Goal: Find specific fact: Find specific fact

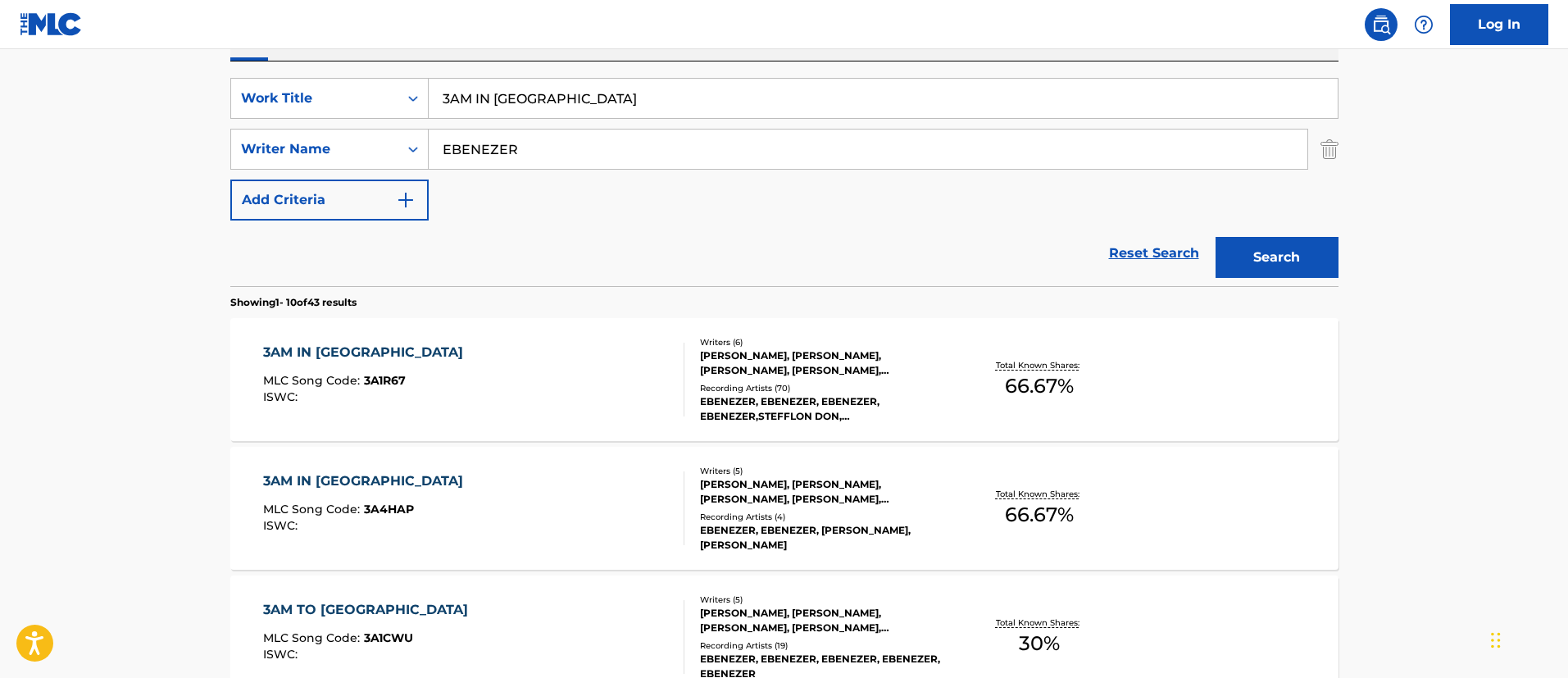
scroll to position [410, 0]
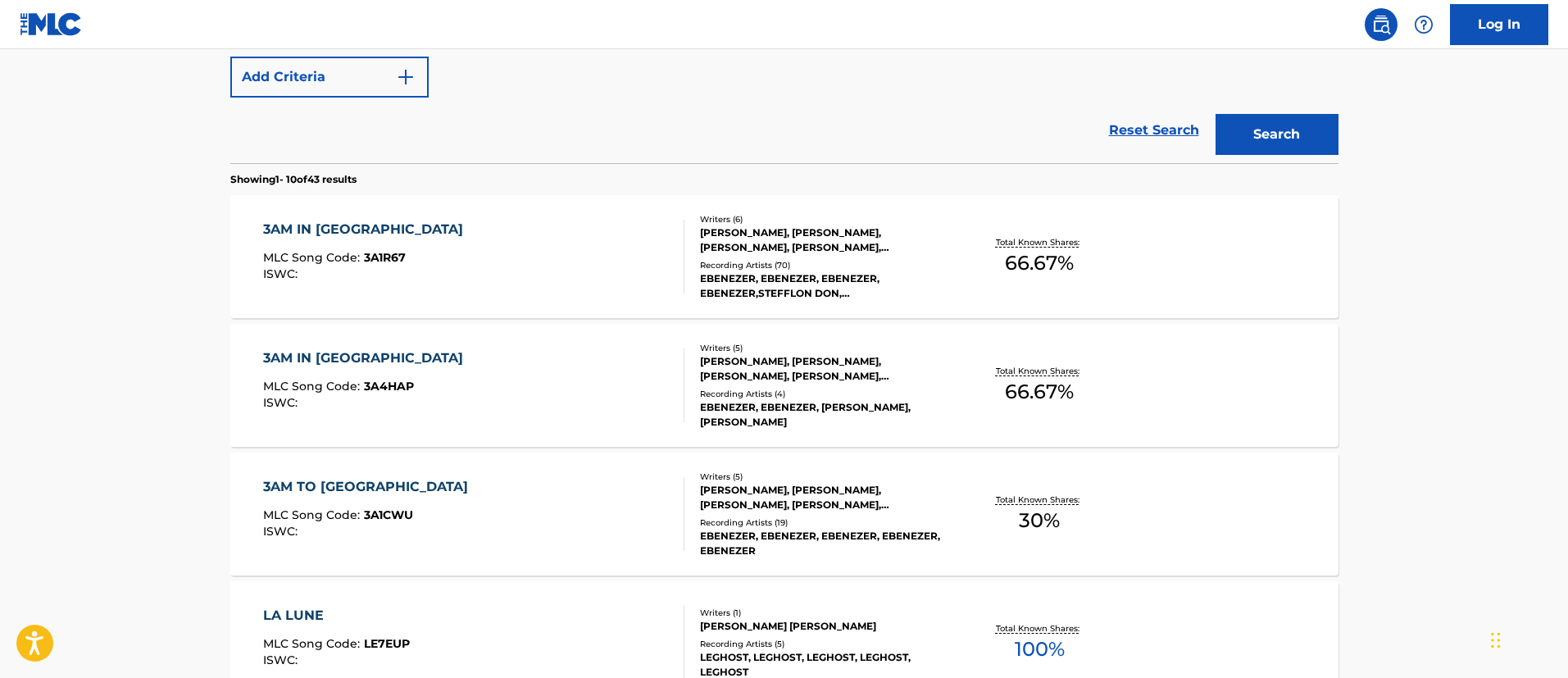
click at [1383, 408] on main "The MLC Public Work Search The accuracy and completeness of The MLC's data is d…" at bounding box center [784, 604] width 1568 height 1930
click at [822, 484] on div "KEVIN BRIGGS, KANDI L BURRUSS, KATRINA WILLIS, BERNARD EDWARDS, EBENEZER FABIYI" at bounding box center [823, 497] width 248 height 30
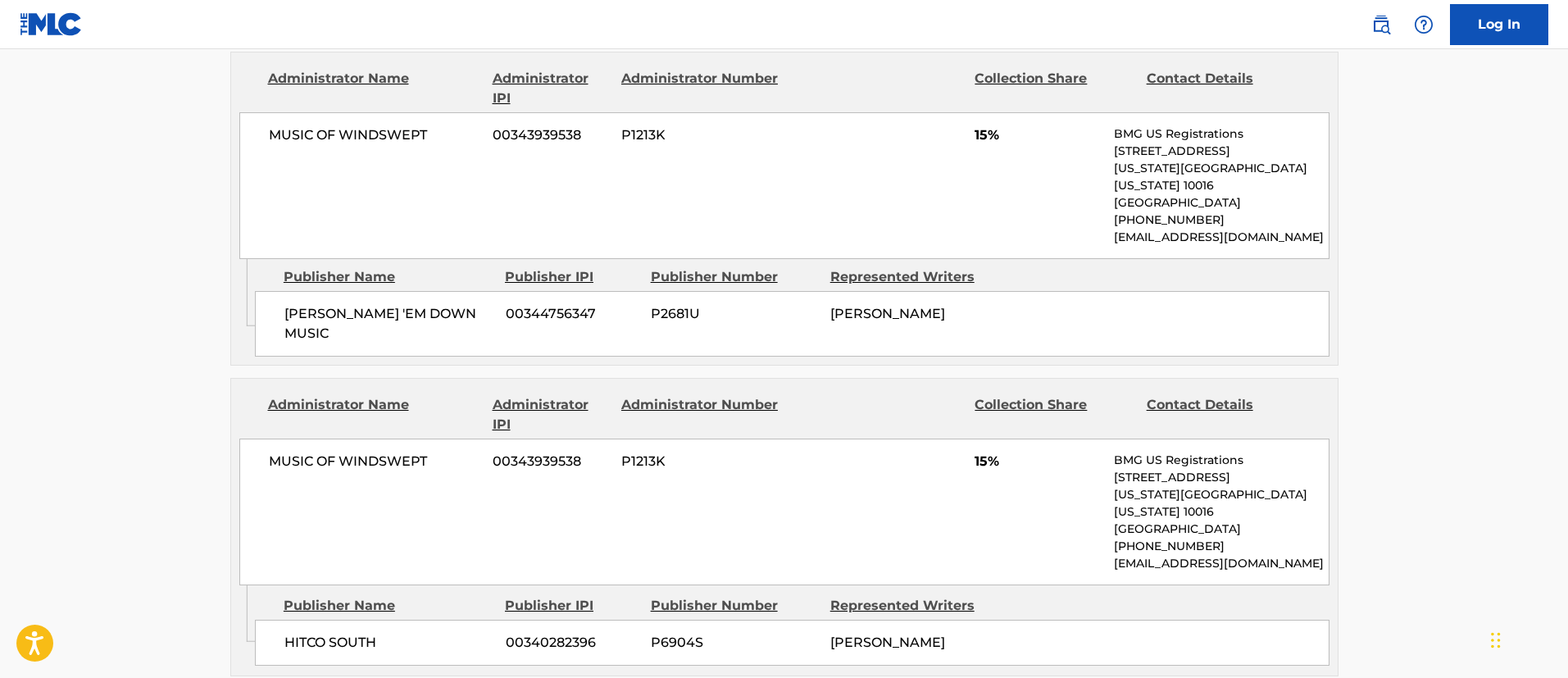
scroll to position [369, 0]
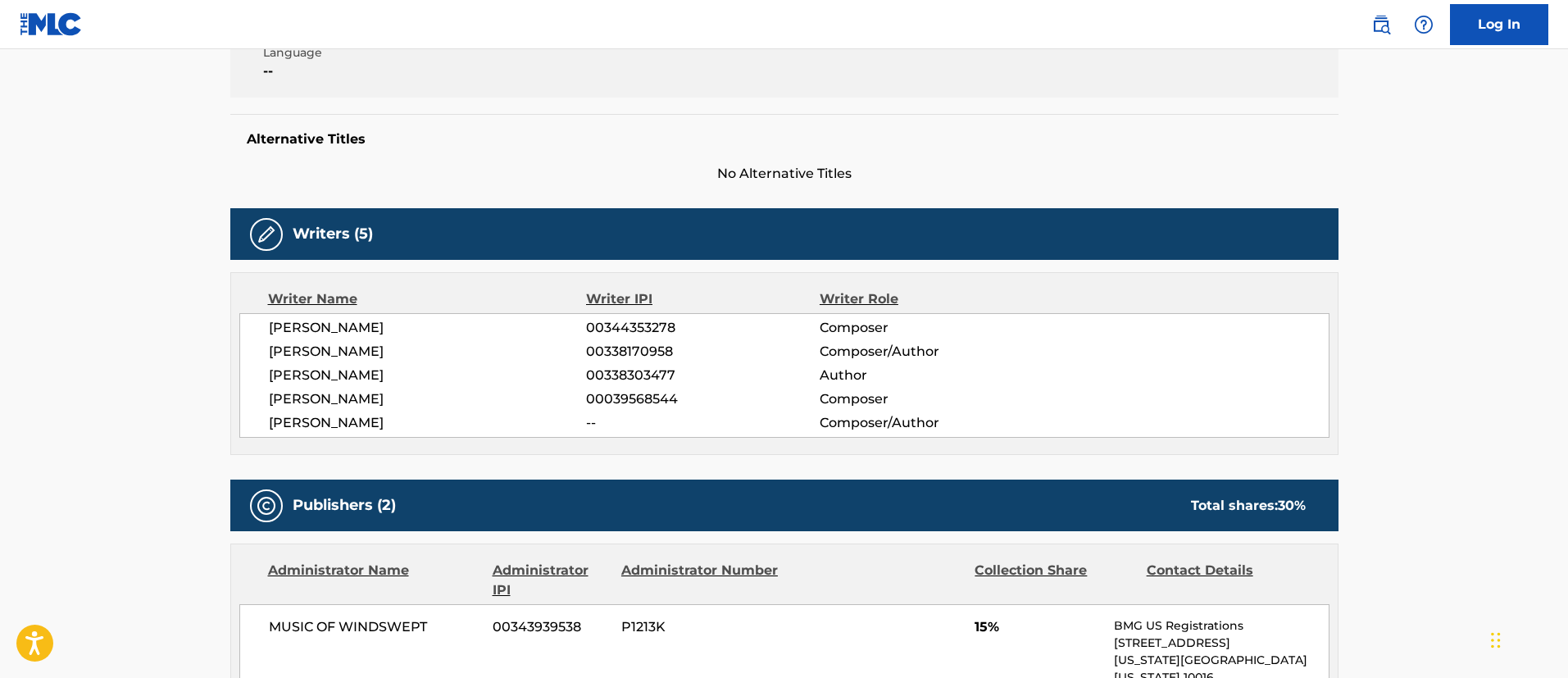
drag, startPoint x: 413, startPoint y: 423, endPoint x: 259, endPoint y: 422, distance: 154.0
click at [259, 422] on div "KEVIN BRIGGS 00344353278 Composer KANDI L BURRUSS 00338170958 Composer/Author K…" at bounding box center [784, 376] width 1090 height 125
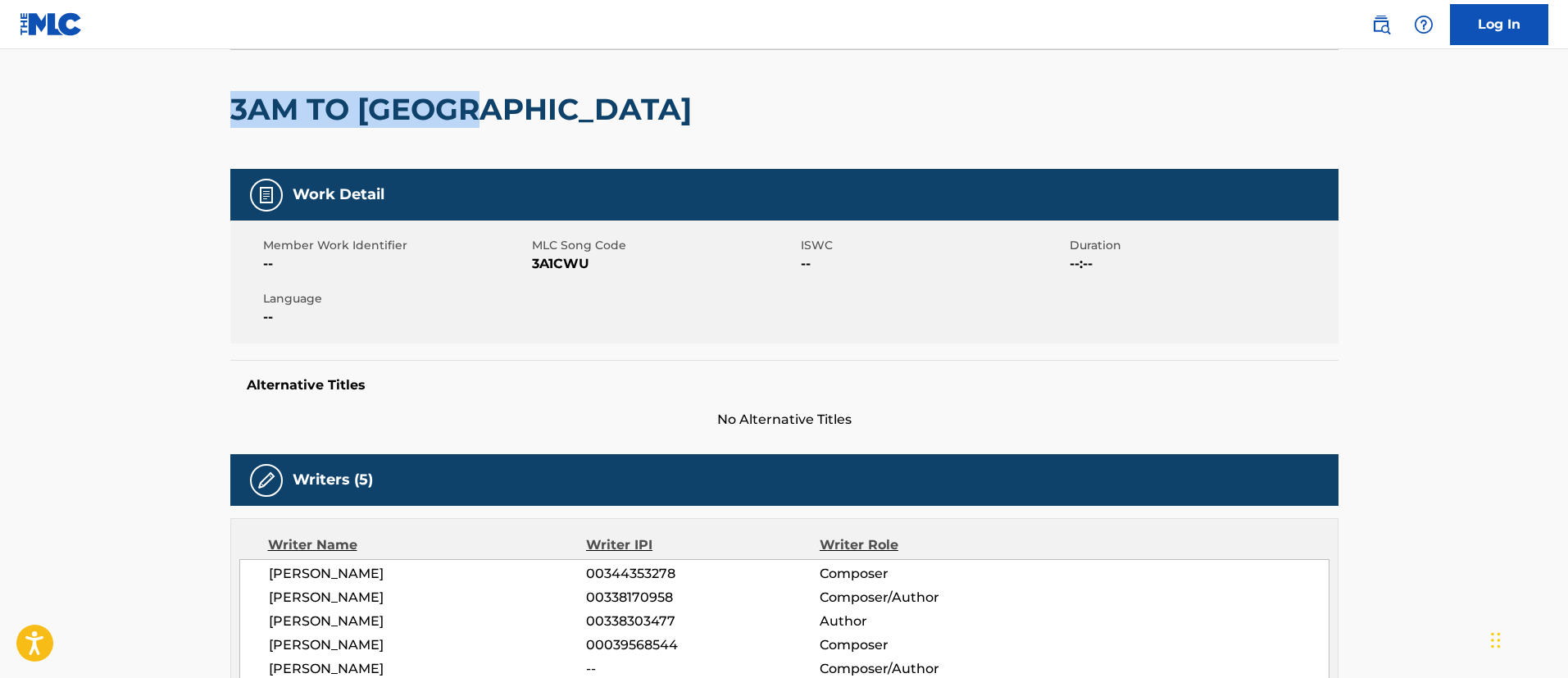
drag, startPoint x: 526, startPoint y: 101, endPoint x: 221, endPoint y: 102, distance: 305.0
copy h2 "3AM TO LONDON"
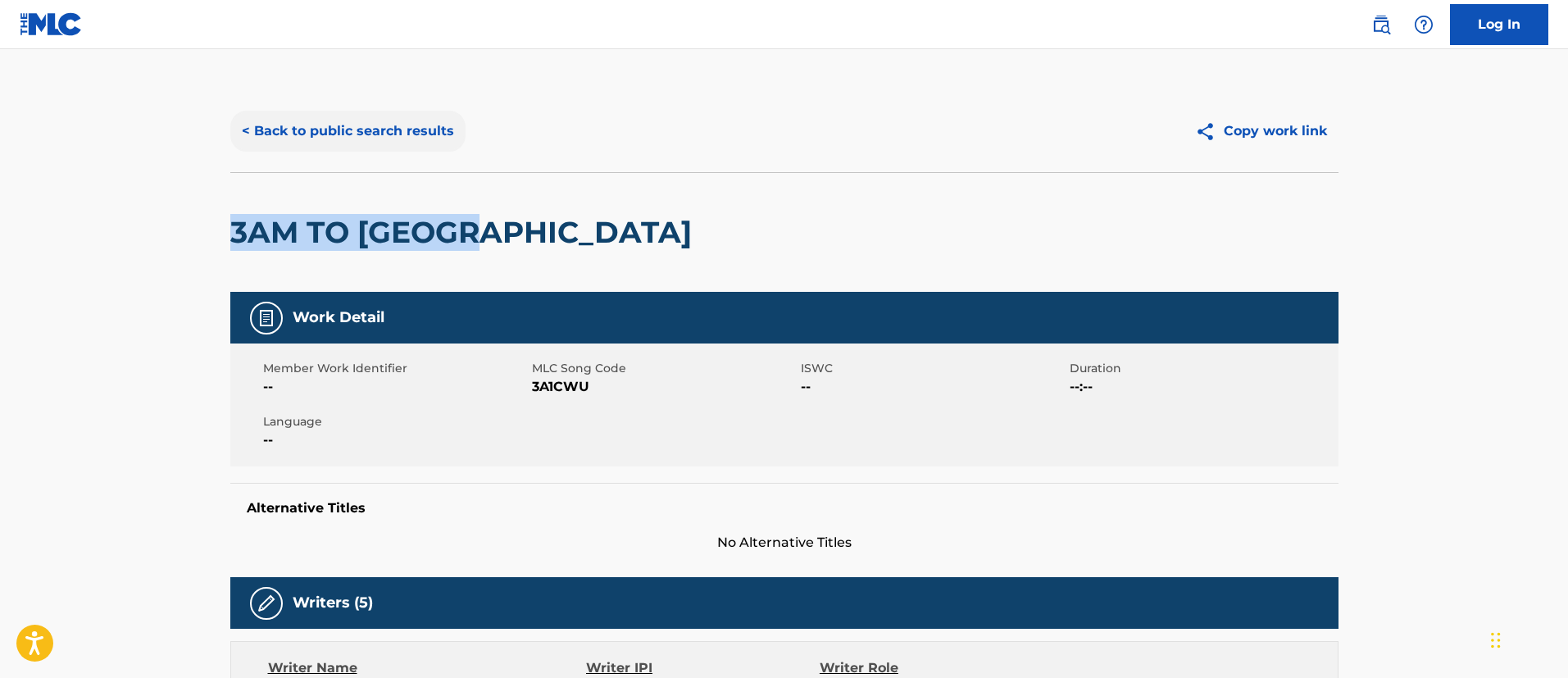
click at [314, 139] on button "< Back to public search results" at bounding box center [348, 130] width 235 height 41
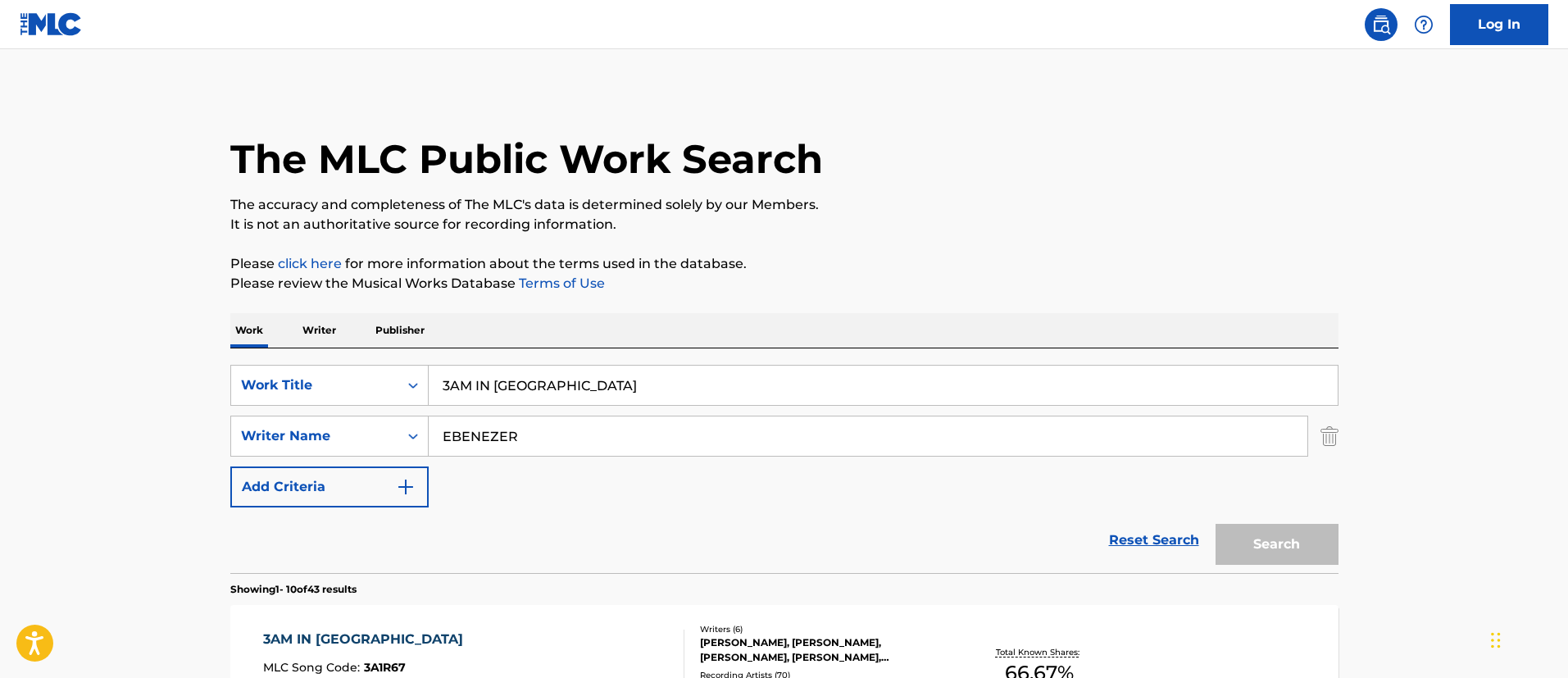
scroll to position [503, 0]
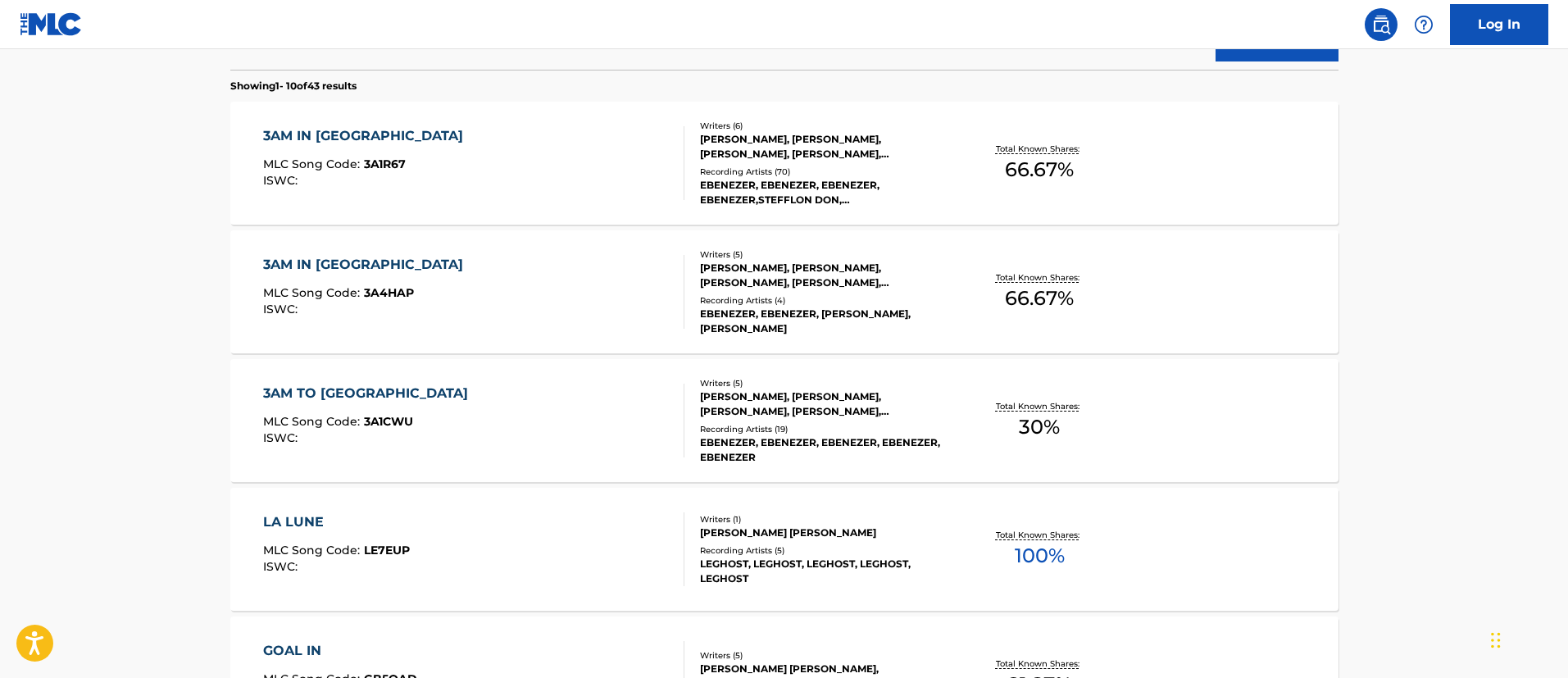
click at [380, 396] on div "3AM TO LONDON" at bounding box center [369, 394] width 213 height 20
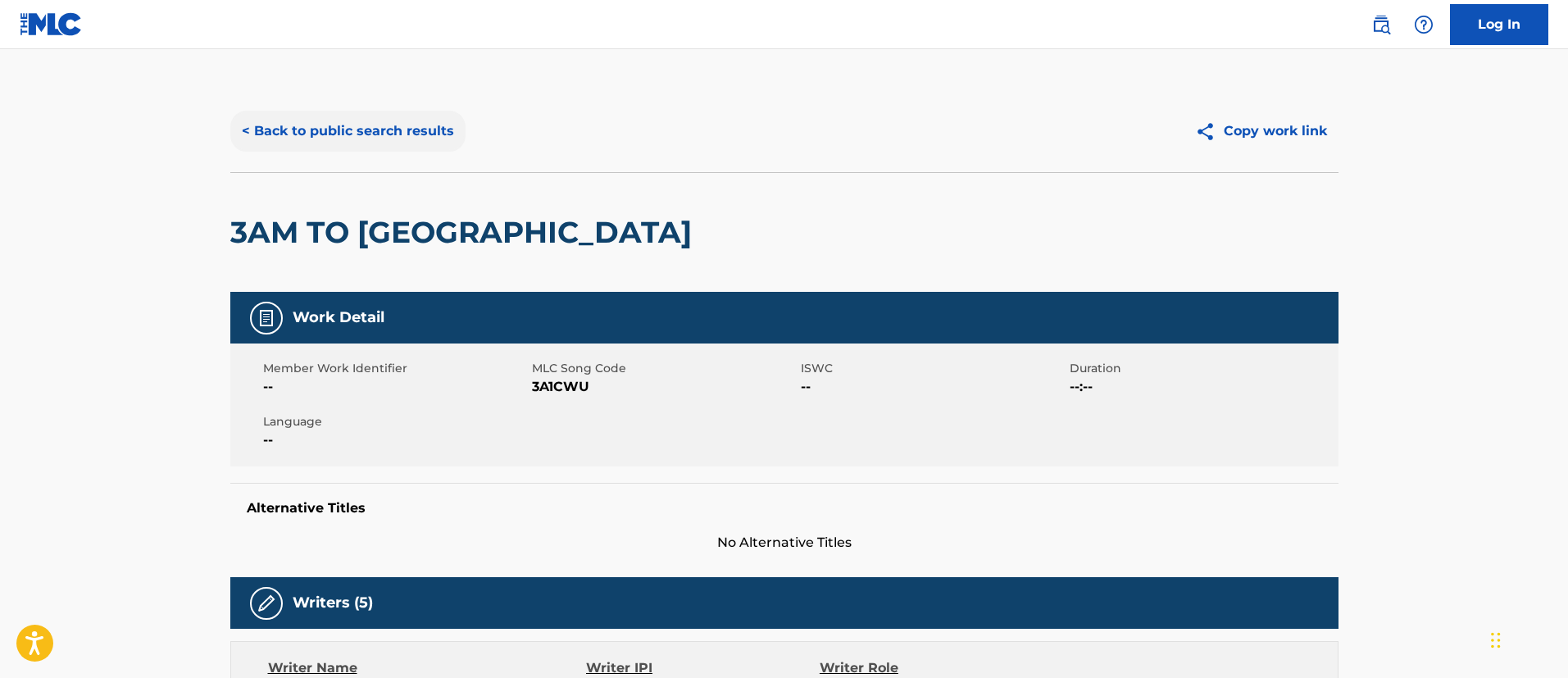
click at [316, 127] on button "< Back to public search results" at bounding box center [348, 130] width 235 height 41
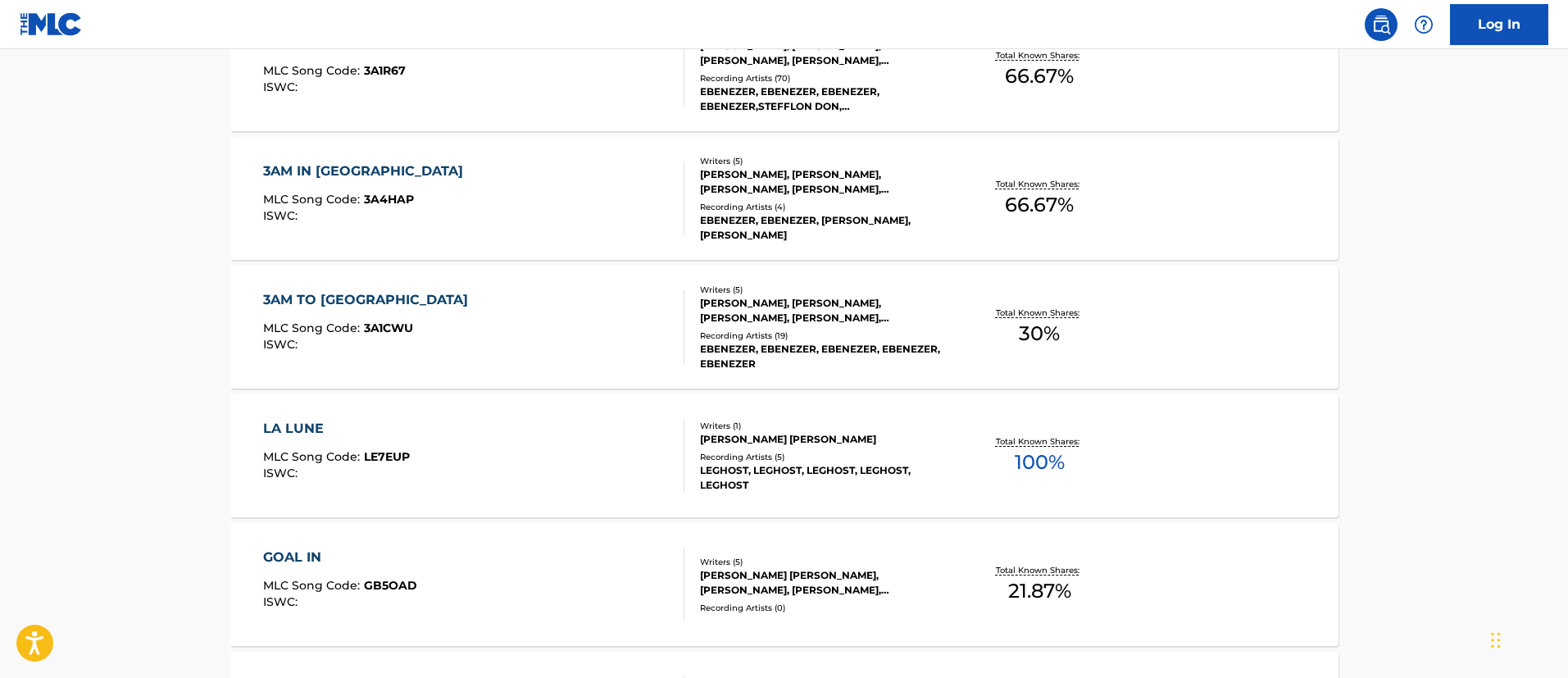
click at [438, 309] on div "3AM TO LONDON MLC Song Code : 3A1CWU ISWC :" at bounding box center [474, 328] width 422 height 74
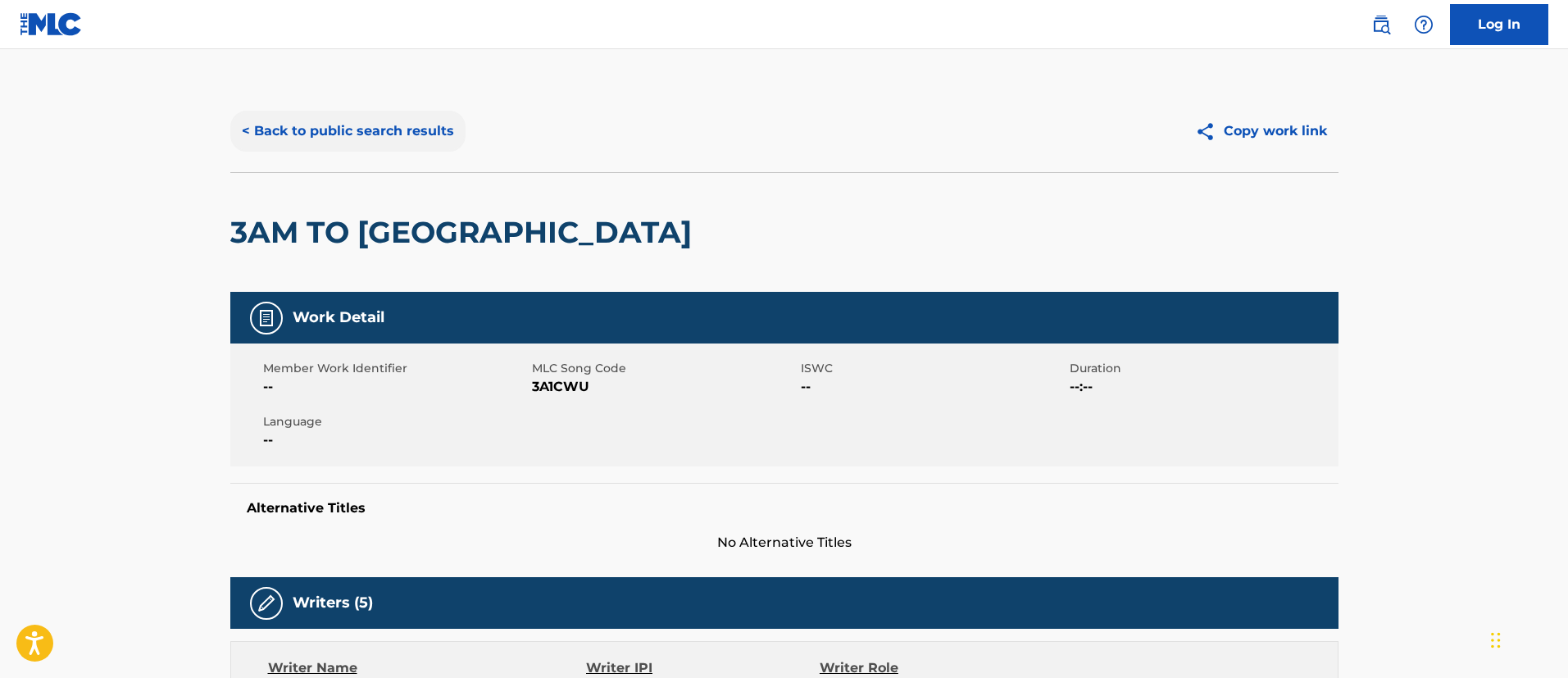
click at [386, 131] on button "< Back to public search results" at bounding box center [348, 130] width 235 height 41
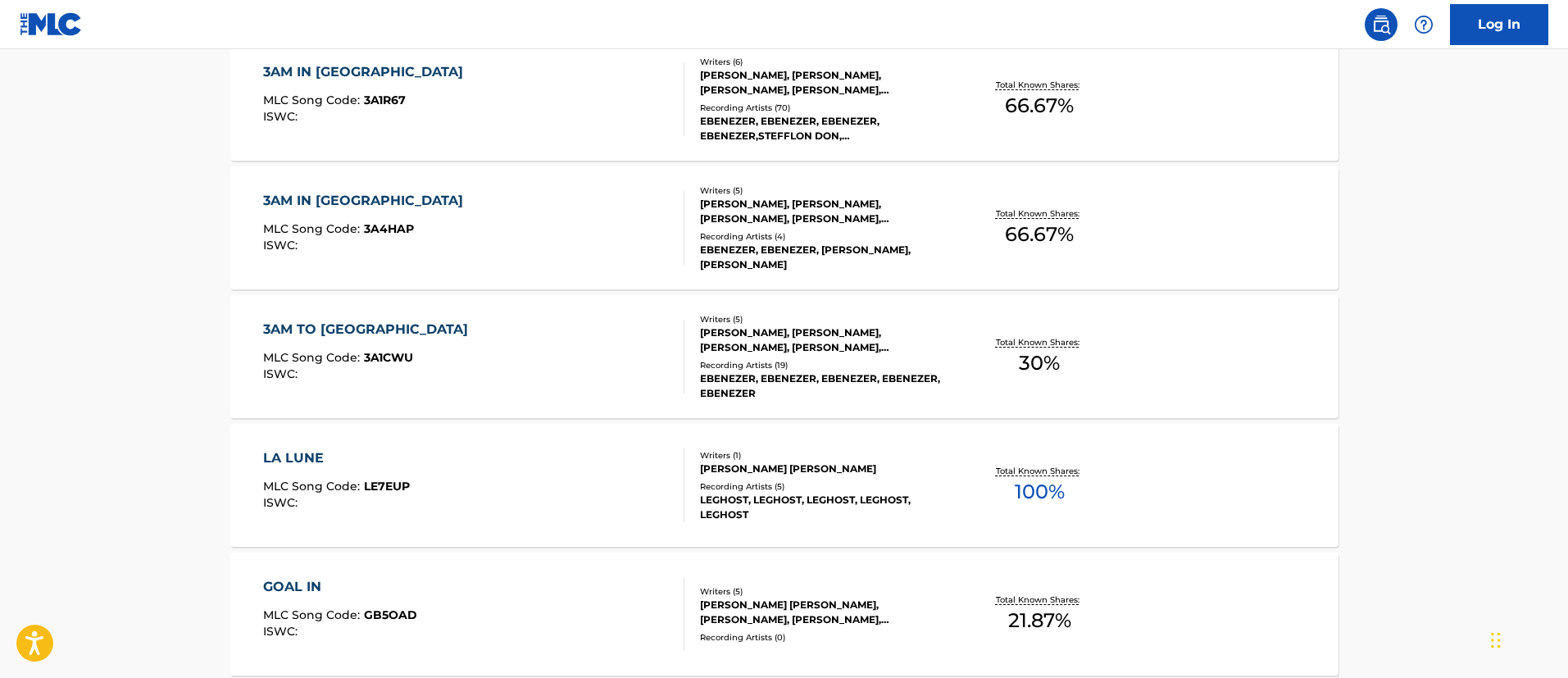
scroll to position [444, 0]
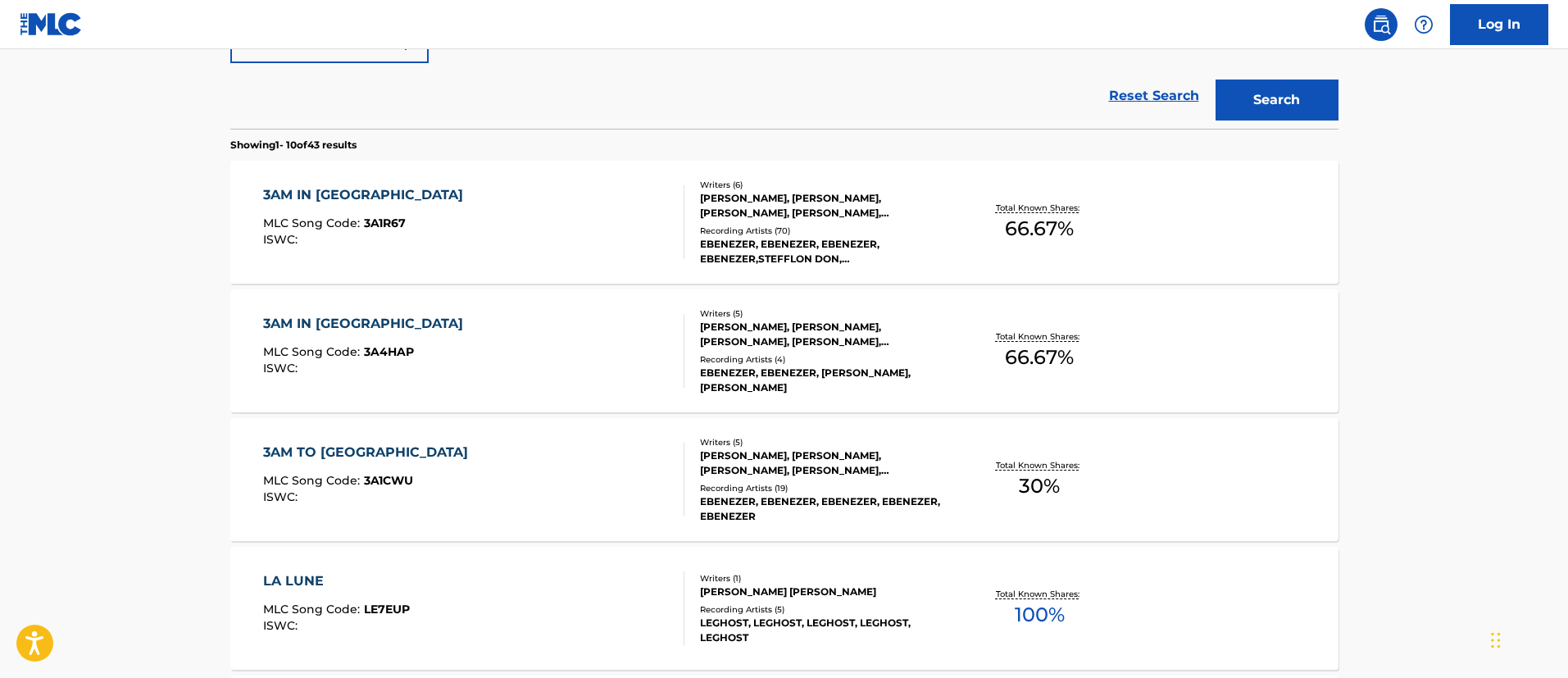
click at [357, 320] on div "3AM IN LONDON" at bounding box center [367, 324] width 208 height 20
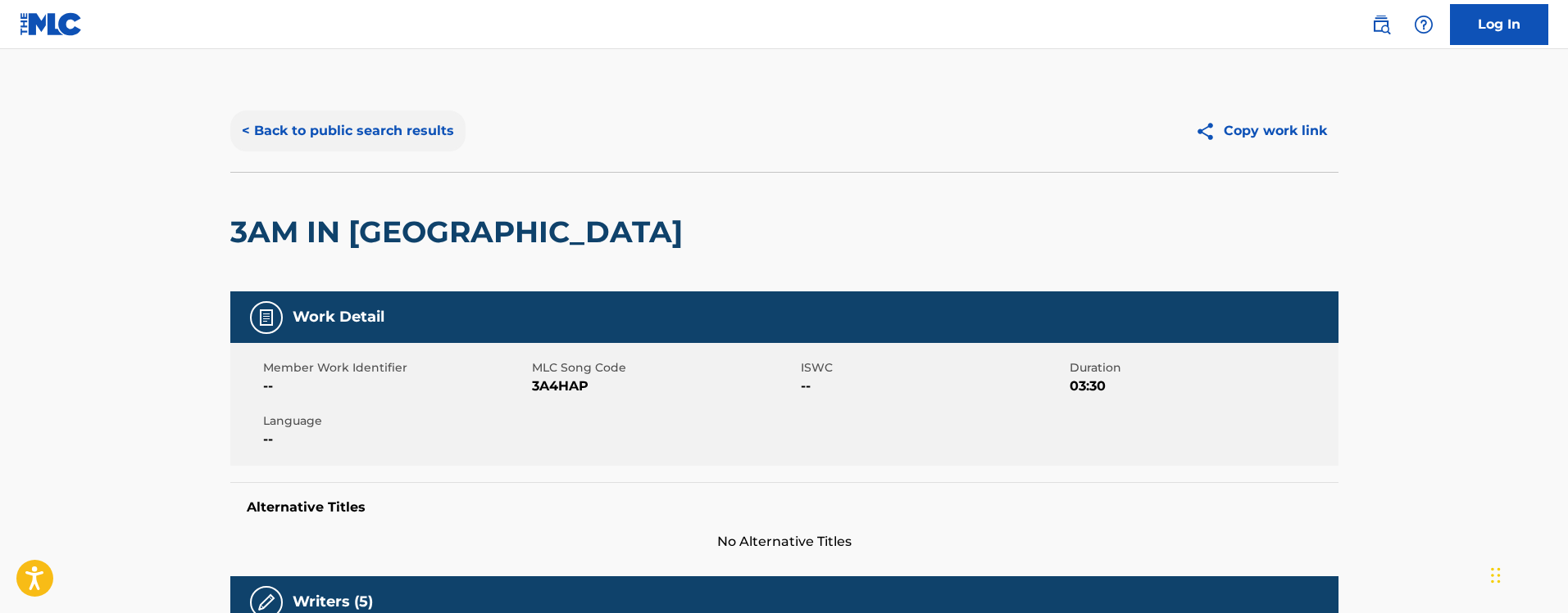
click at [320, 126] on button "< Back to public search results" at bounding box center [348, 130] width 235 height 41
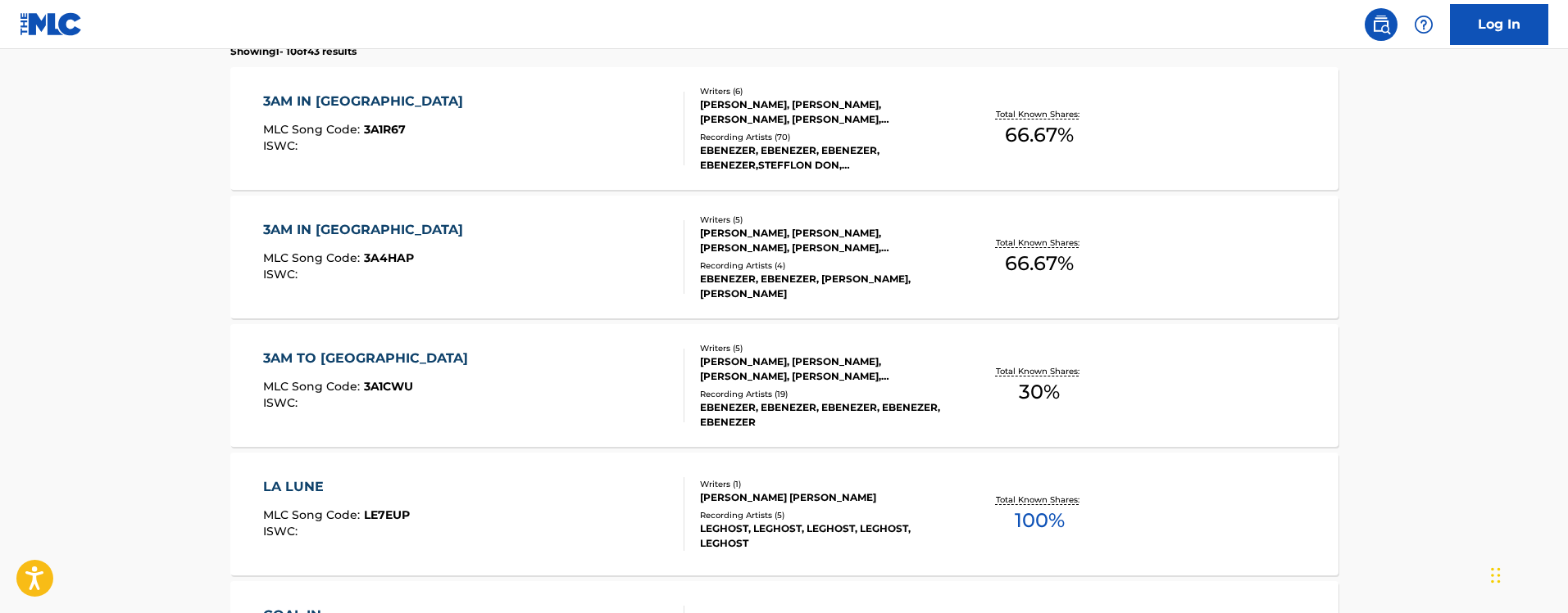
scroll to position [414, 0]
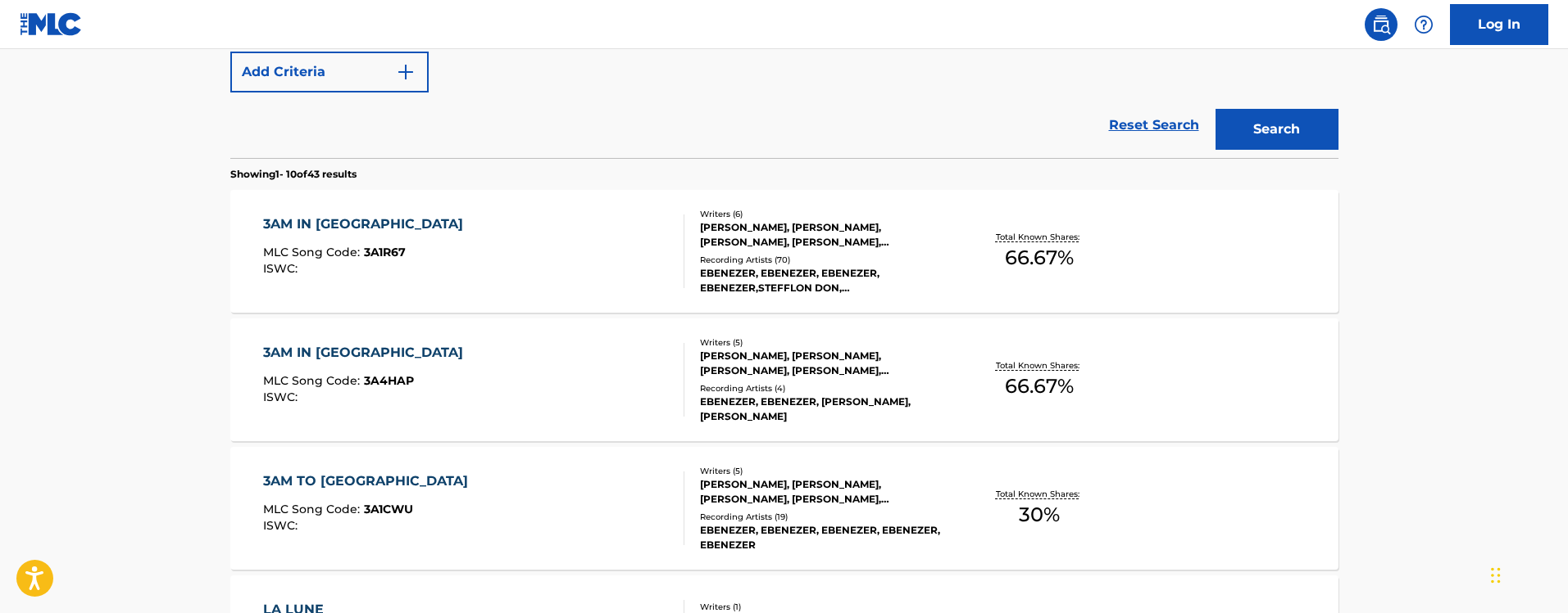
click at [592, 375] on div "3AM IN LONDON MLC Song Code : 3A4HAP ISWC :" at bounding box center [474, 380] width 422 height 74
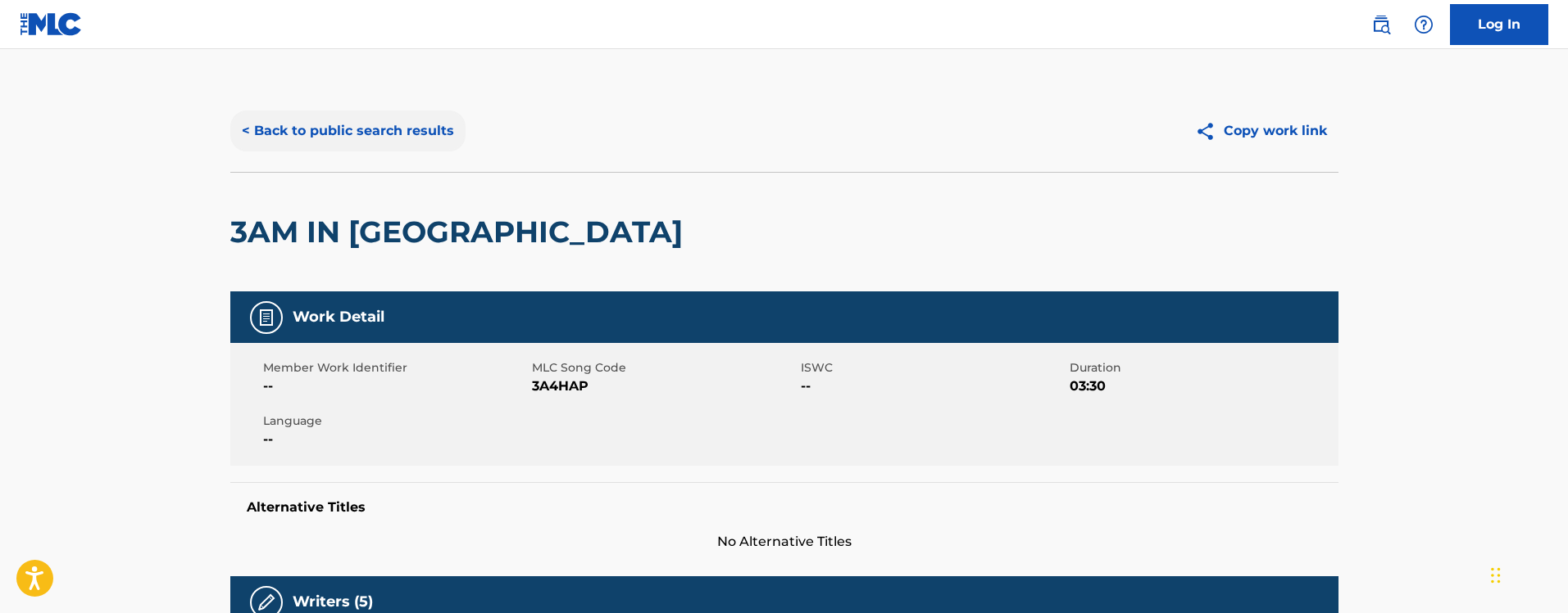
click at [367, 128] on button "< Back to public search results" at bounding box center [348, 130] width 235 height 41
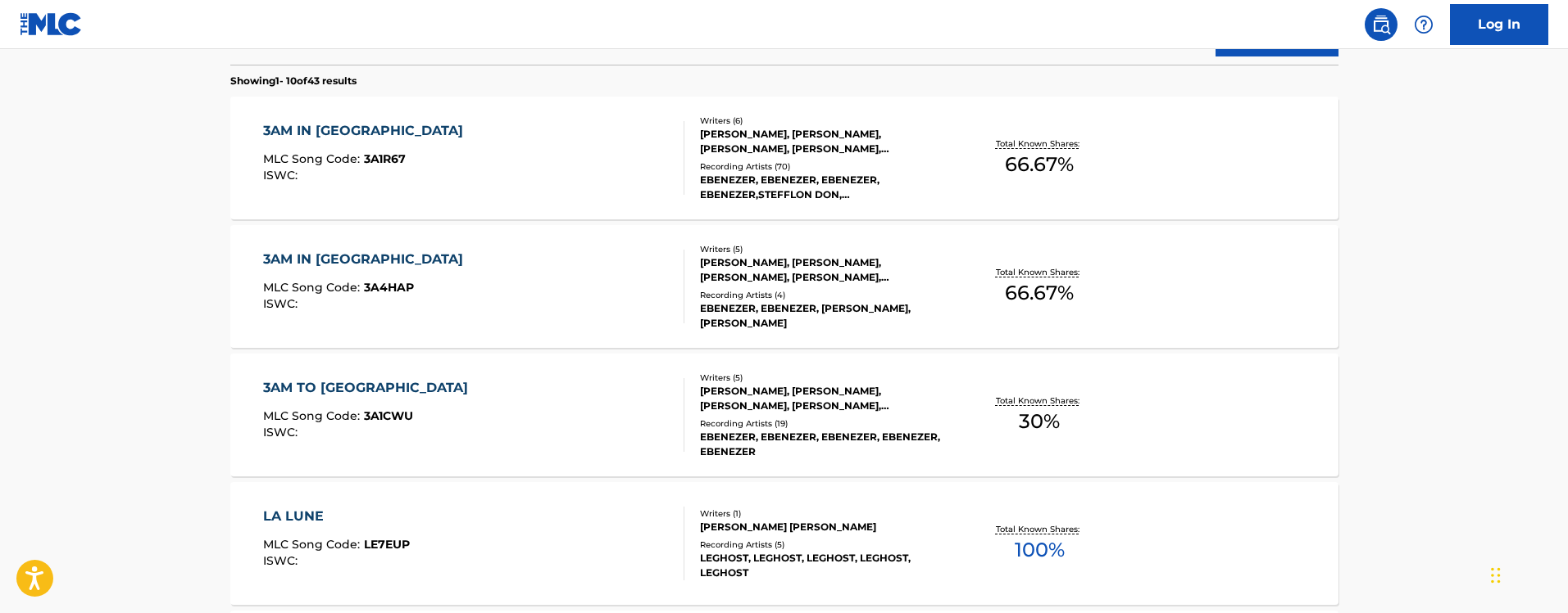
click at [441, 395] on div "3AM TO LONDON MLC Song Code : 3A1CWU ISWC :" at bounding box center [474, 415] width 422 height 74
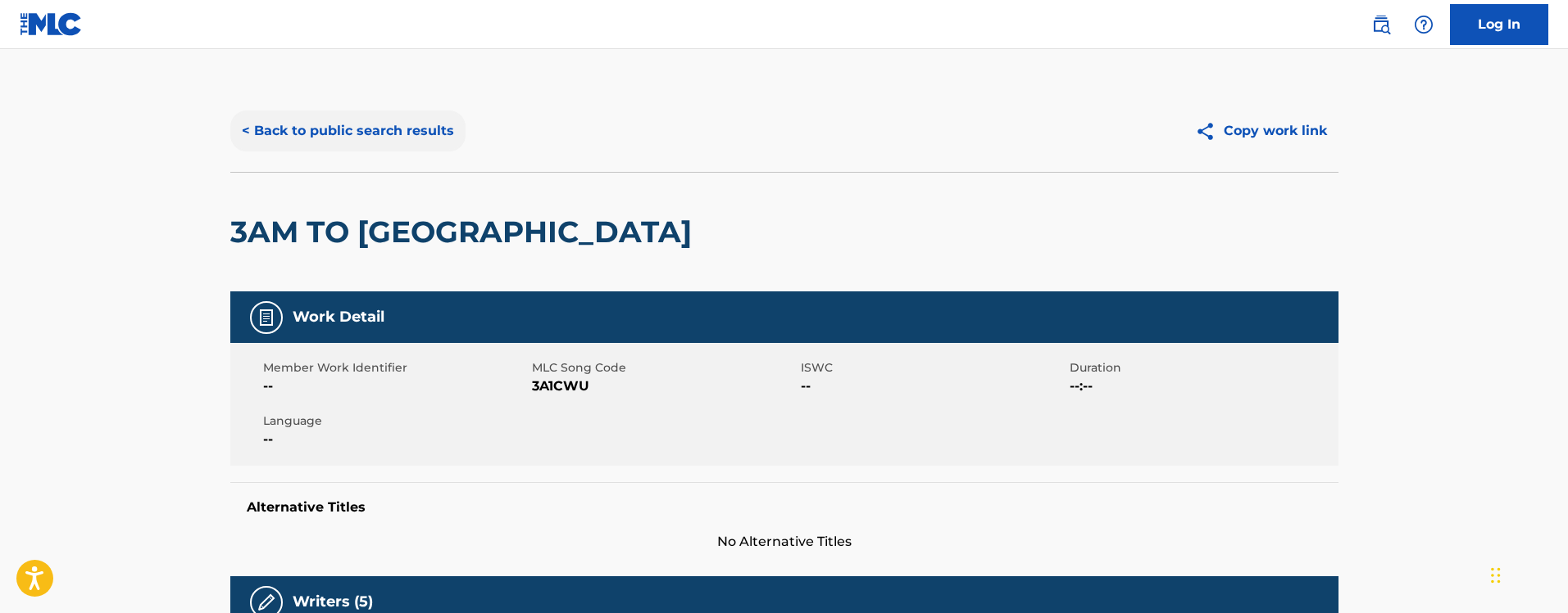
click at [315, 121] on button "< Back to public search results" at bounding box center [348, 130] width 235 height 41
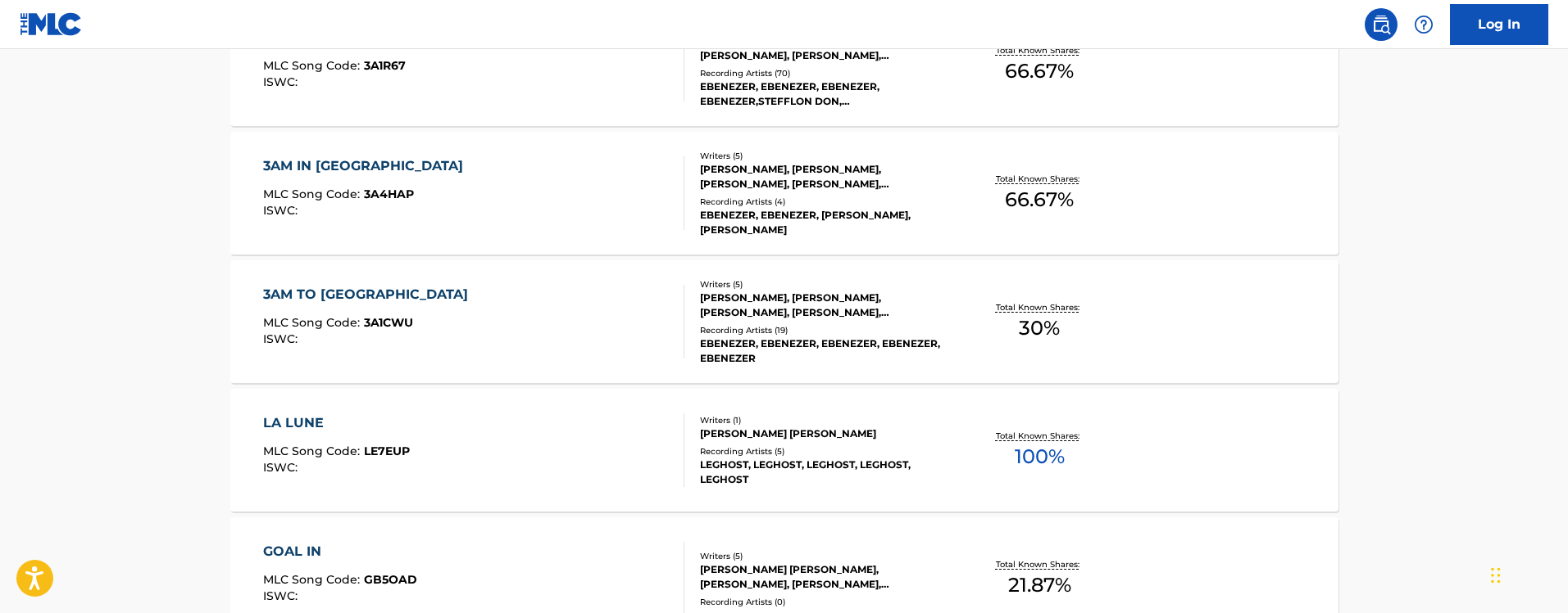
scroll to position [478, 0]
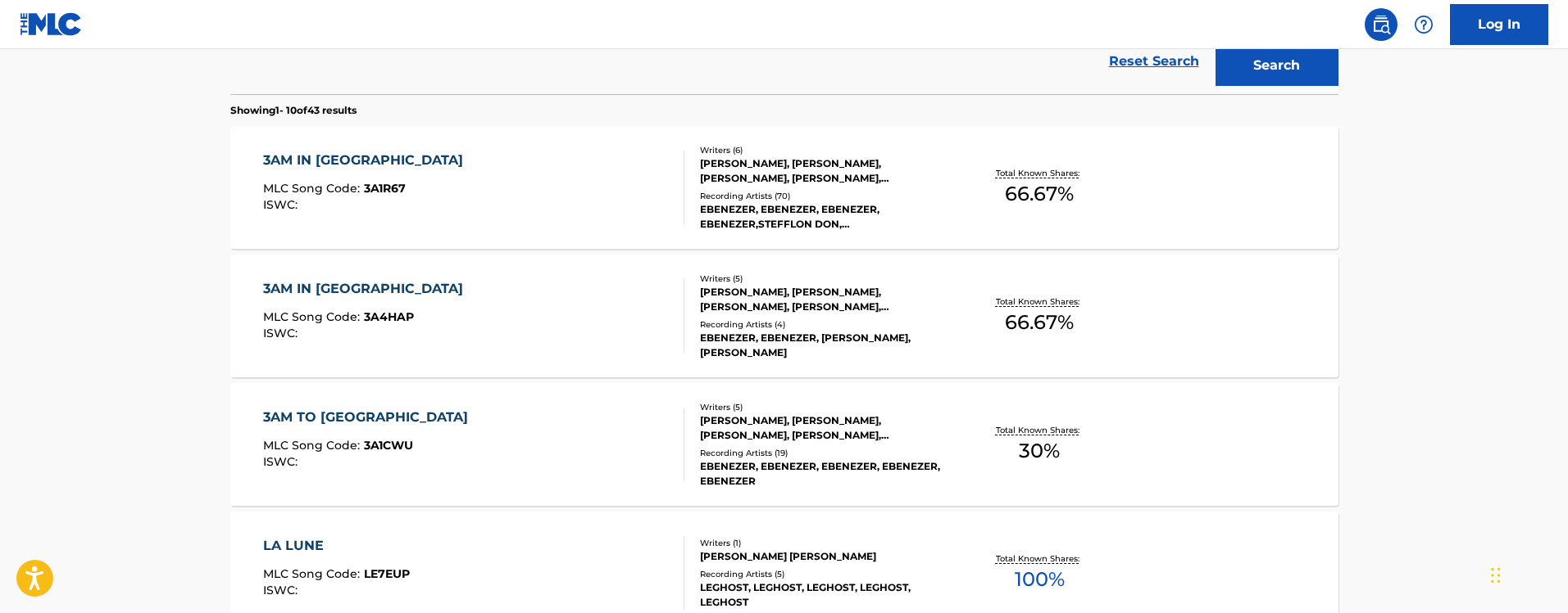
click at [420, 305] on div "3AM IN LONDON MLC Song Code : 3A4HAP ISWC :" at bounding box center [474, 316] width 422 height 74
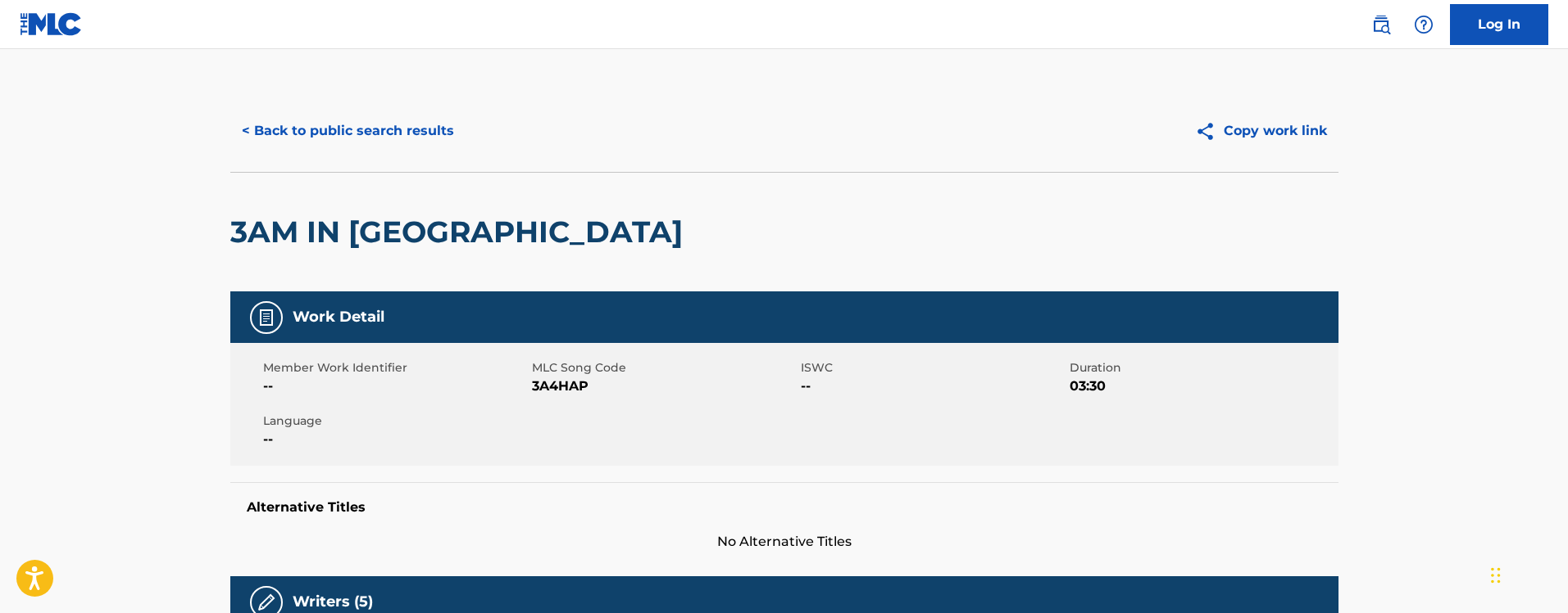
scroll to position [571, 0]
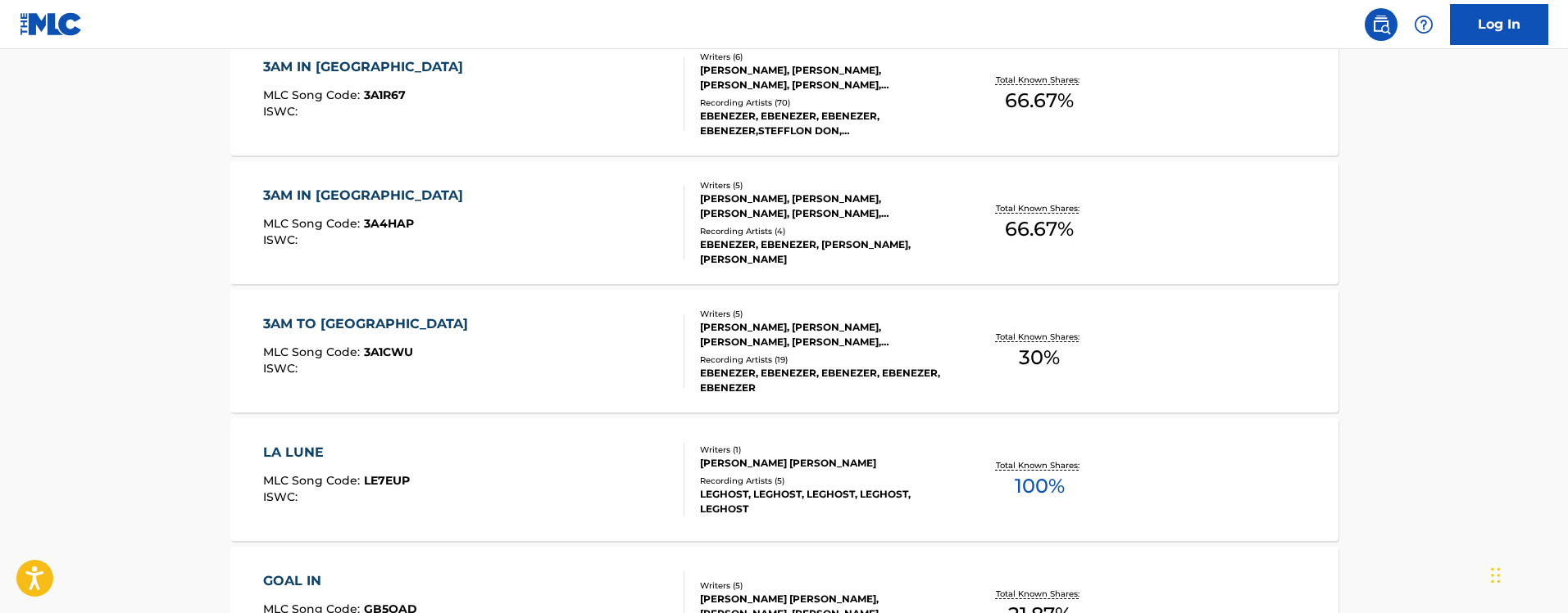
click at [431, 318] on div "3AM TO LONDON MLC Song Code : 3A1CWU ISWC :" at bounding box center [474, 352] width 422 height 74
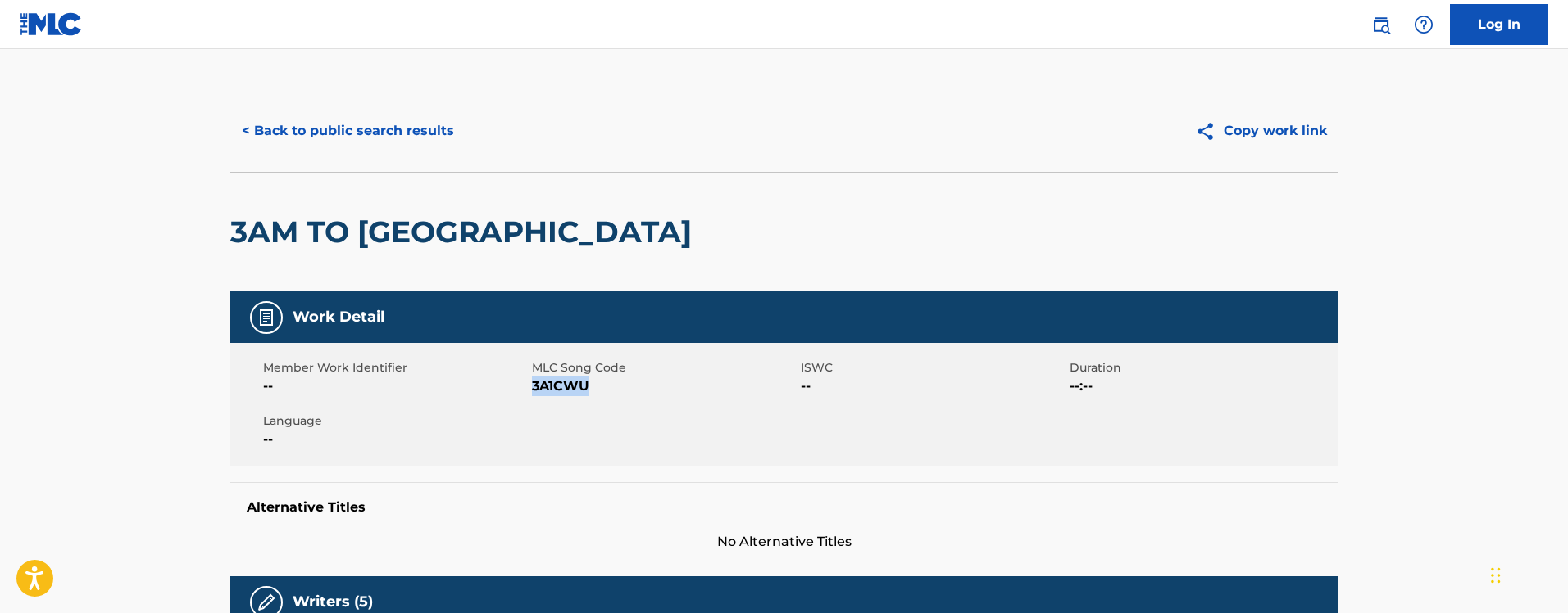
drag, startPoint x: 607, startPoint y: 389, endPoint x: 531, endPoint y: 390, distance: 76.0
click at [532, 390] on span "3A1CWU" at bounding box center [664, 387] width 265 height 20
copy span "3A1CWU"
click at [277, 144] on button "< Back to public search results" at bounding box center [348, 130] width 235 height 41
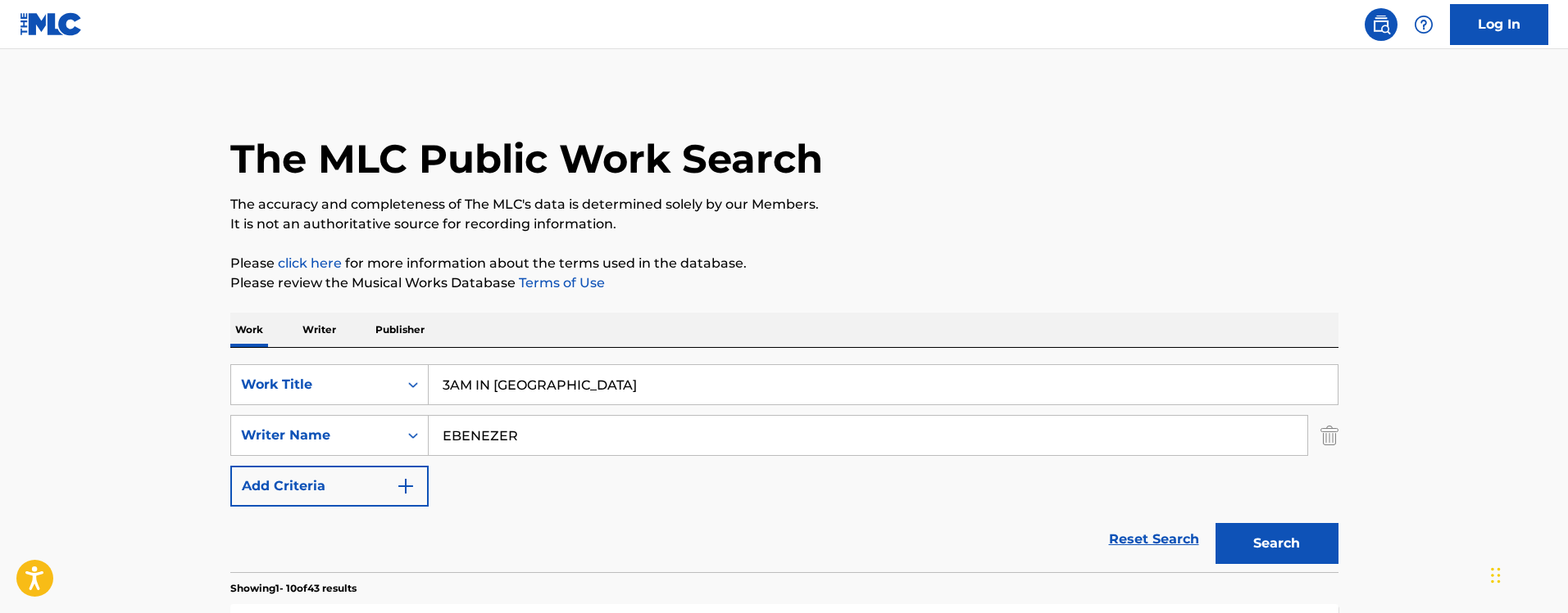
scroll to position [665, 0]
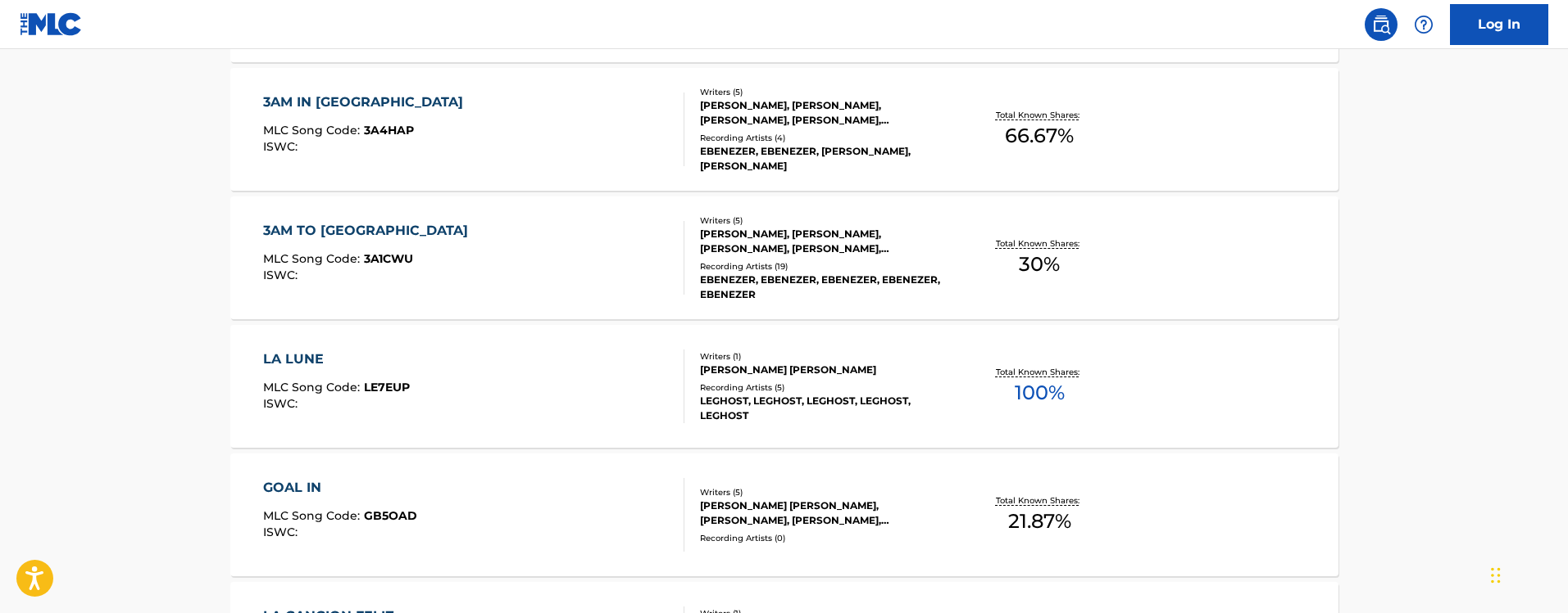
click at [360, 101] on div "3AM IN LONDON" at bounding box center [367, 102] width 208 height 20
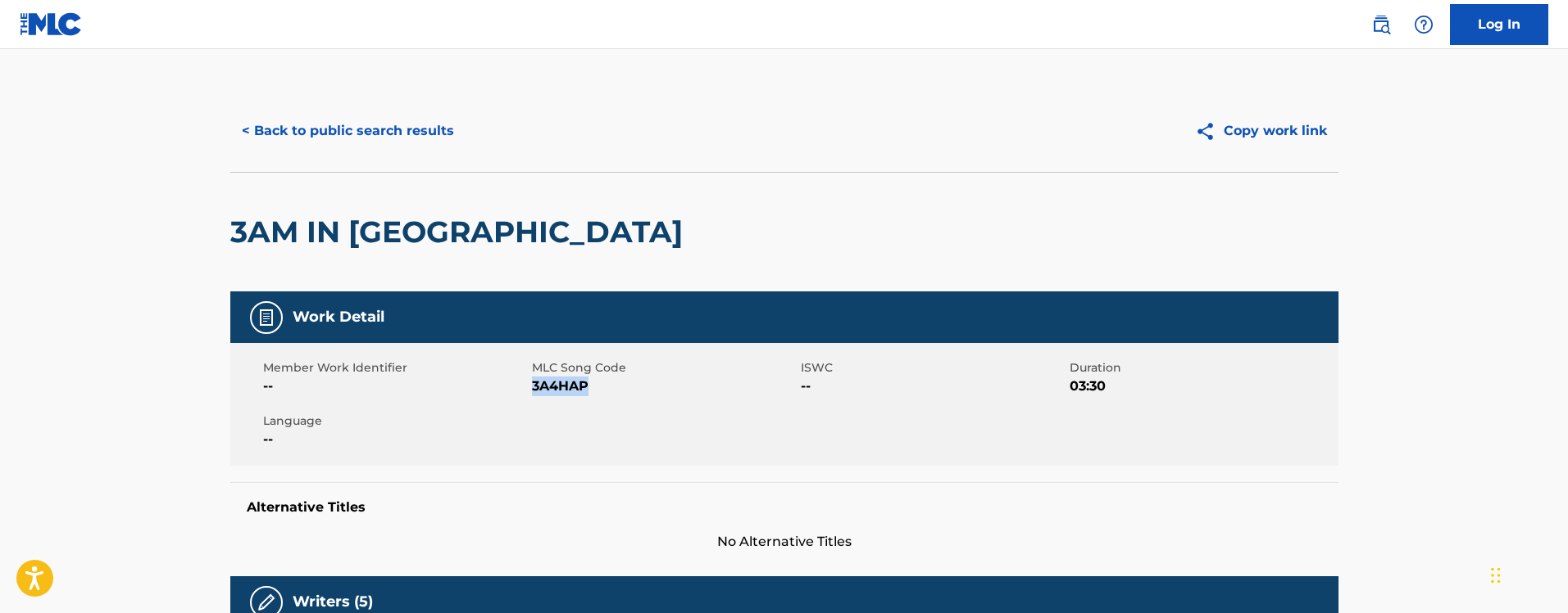
drag, startPoint x: 645, startPoint y: 390, endPoint x: 533, endPoint y: 385, distance: 112.1
click at [533, 385] on span "3A4HAP" at bounding box center [664, 387] width 265 height 20
copy span "3A4HAP"
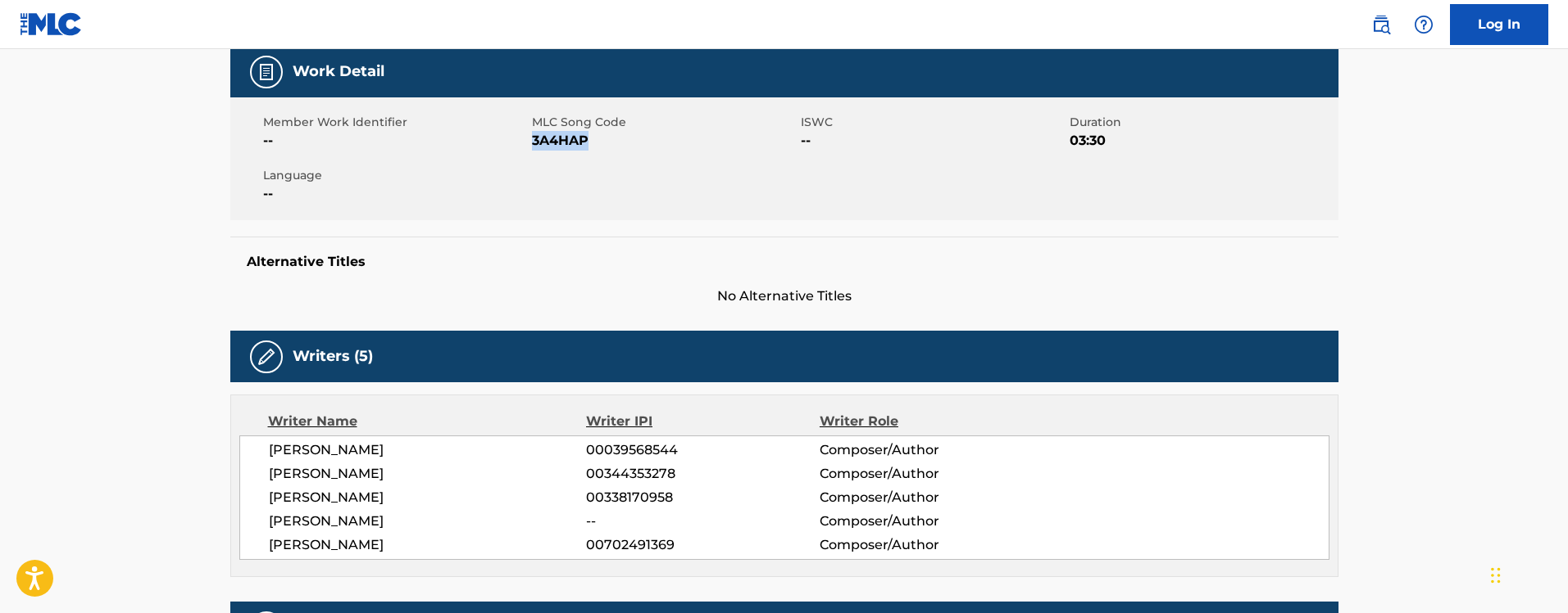
scroll to position [369, 0]
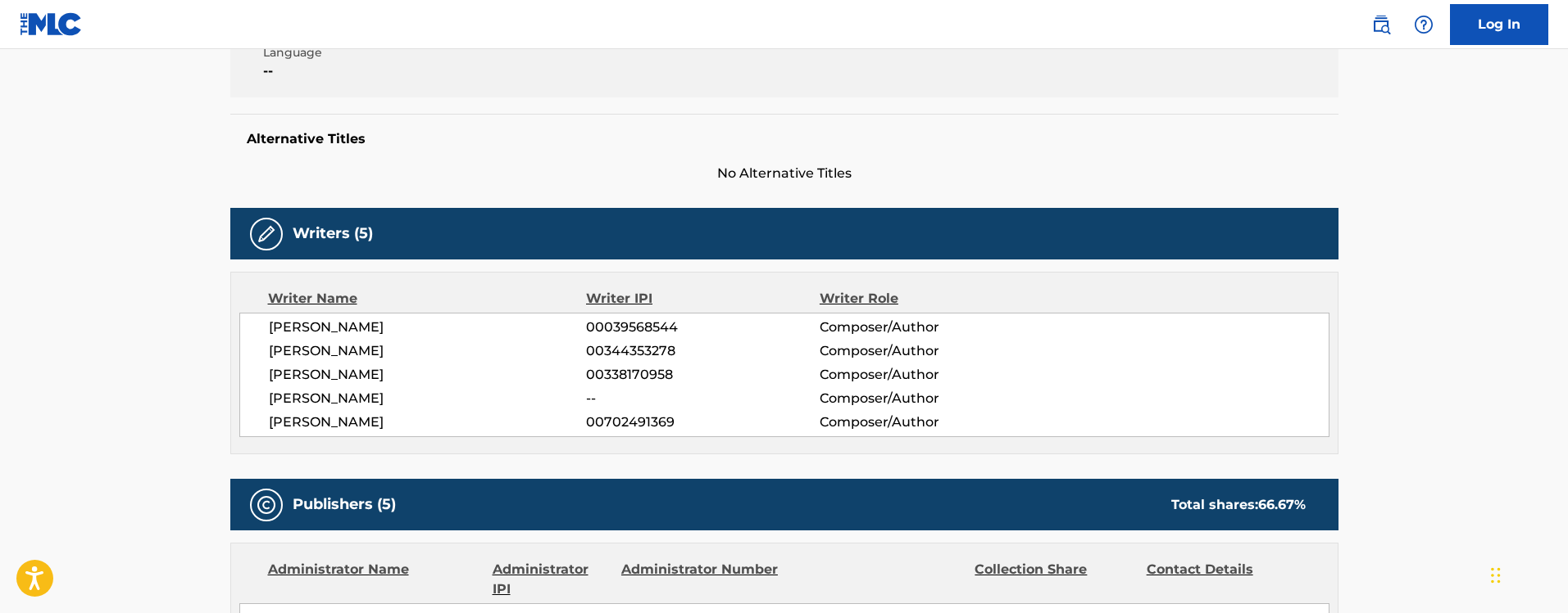
drag, startPoint x: 416, startPoint y: 424, endPoint x: 252, endPoint y: 420, distance: 164.0
click at [252, 420] on div "BERNARD EDWARDS 00039568544 Composer/Author KEVIN BRIGGS 00344353278 Composer/A…" at bounding box center [784, 375] width 1090 height 125
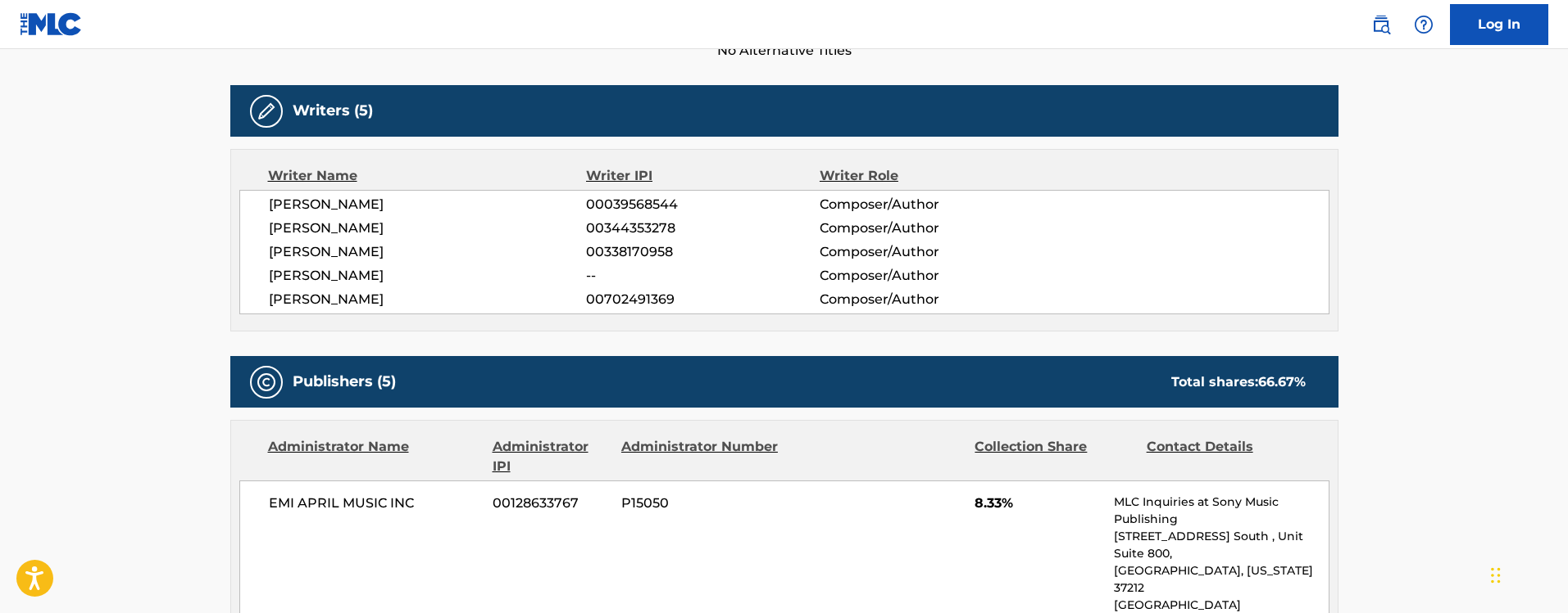
scroll to position [123, 0]
